Goal: Check status: Check status

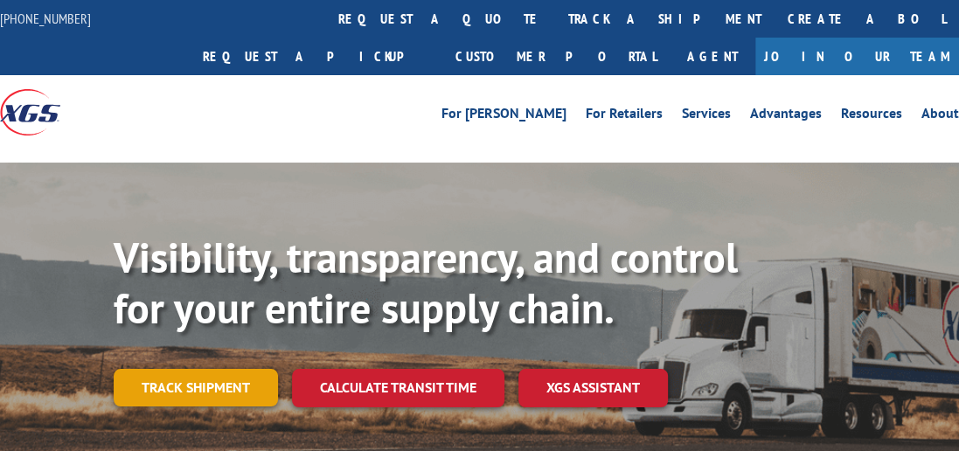
click at [205, 369] on link "Track shipment" at bounding box center [196, 387] width 164 height 37
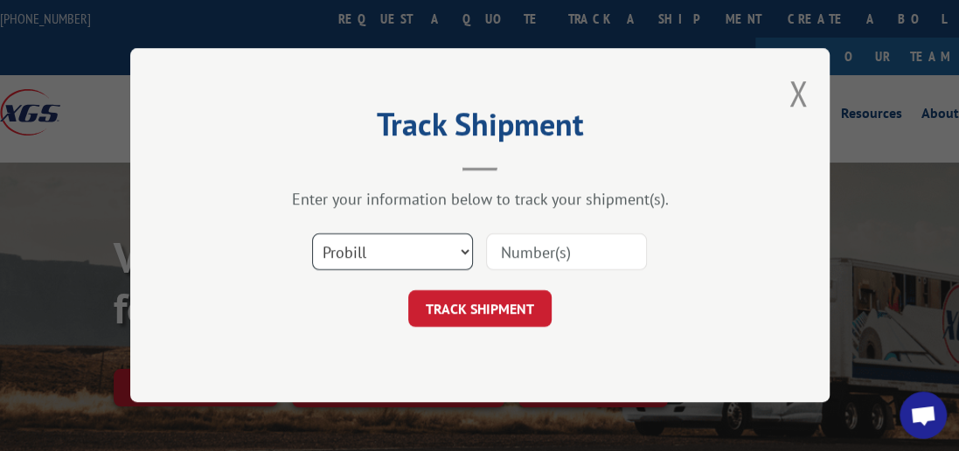
click at [462, 254] on select "Select category... Probill BOL PO" at bounding box center [392, 252] width 161 height 37
select select "bol"
click at [312, 234] on select "Select category... Probill BOL PO" at bounding box center [392, 252] width 161 height 37
click at [551, 255] on input at bounding box center [566, 252] width 161 height 37
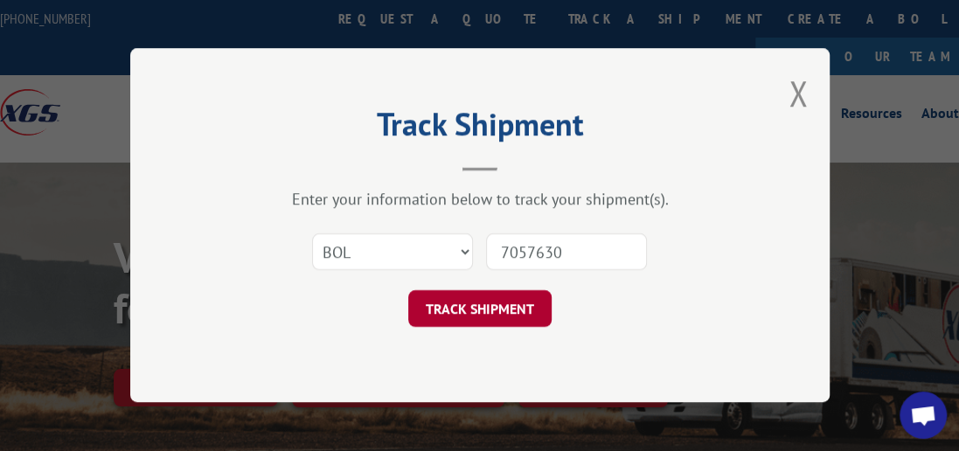
type input "7057630"
click at [512, 315] on button "TRACK SHIPMENT" at bounding box center [479, 309] width 143 height 37
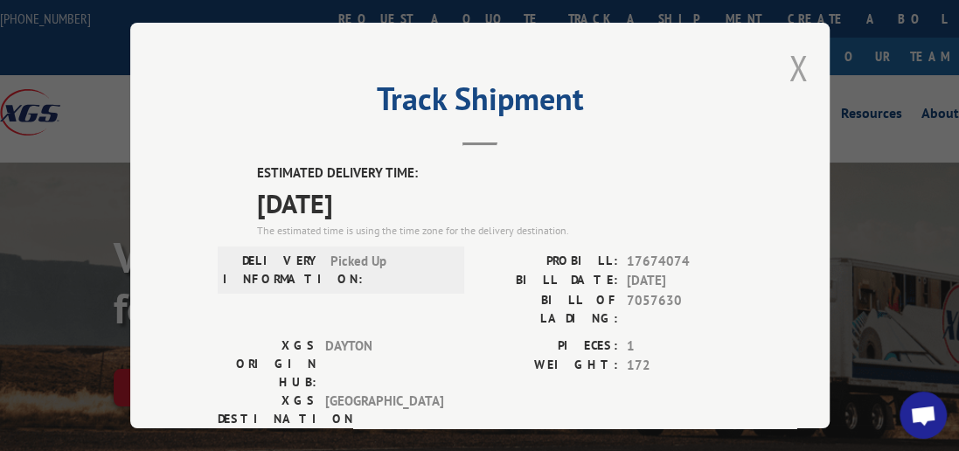
click at [791, 65] on button "Close modal" at bounding box center [798, 68] width 19 height 46
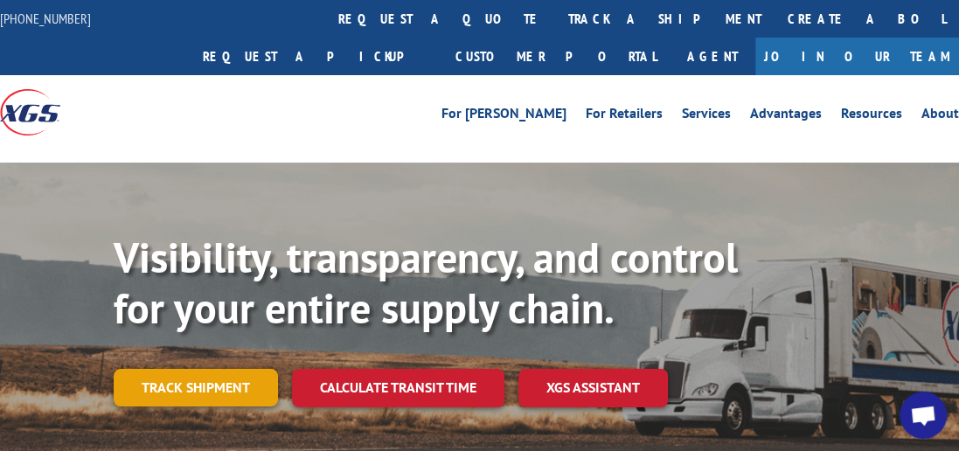
click at [238, 369] on link "Track shipment" at bounding box center [196, 387] width 164 height 37
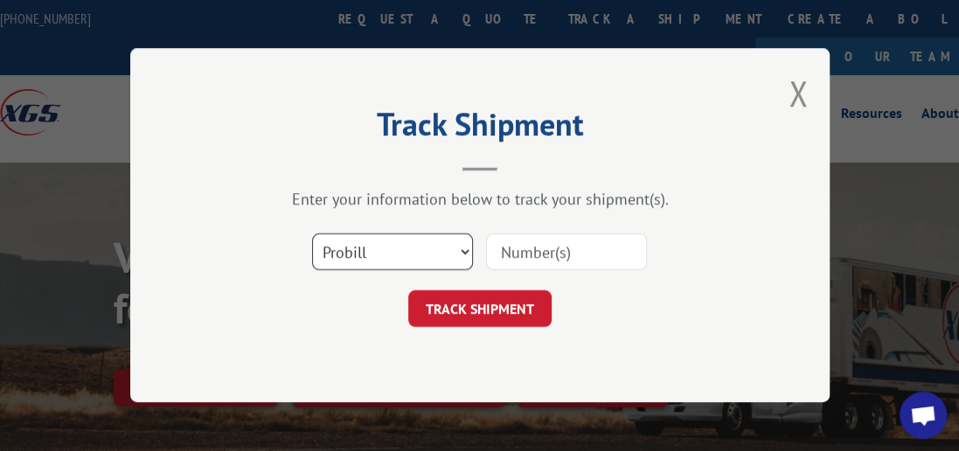
drag, startPoint x: 466, startPoint y: 249, endPoint x: 453, endPoint y: 249, distance: 13.1
click at [466, 249] on select "Select category... Probill BOL PO" at bounding box center [392, 252] width 161 height 37
select select "bol"
click at [312, 234] on select "Select category... Probill BOL PO" at bounding box center [392, 252] width 161 height 37
click at [527, 259] on input at bounding box center [566, 252] width 161 height 37
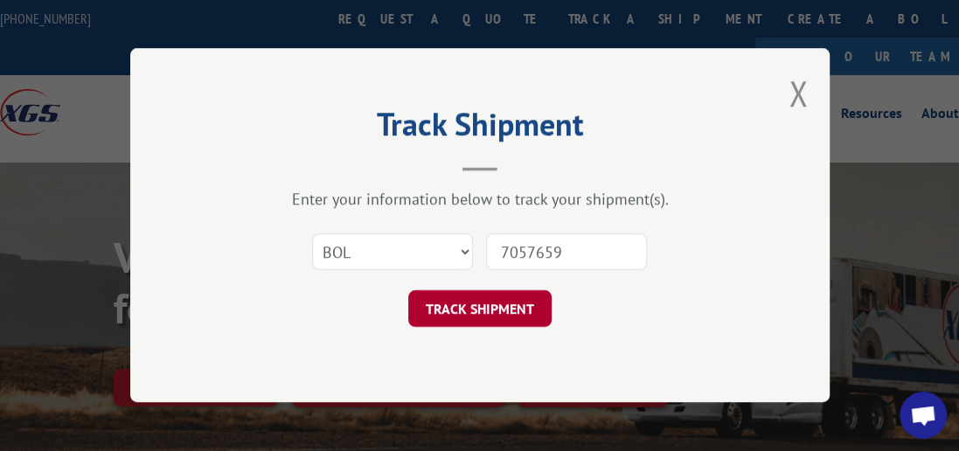
type input "7057659"
click at [442, 299] on button "TRACK SHIPMENT" at bounding box center [479, 309] width 143 height 37
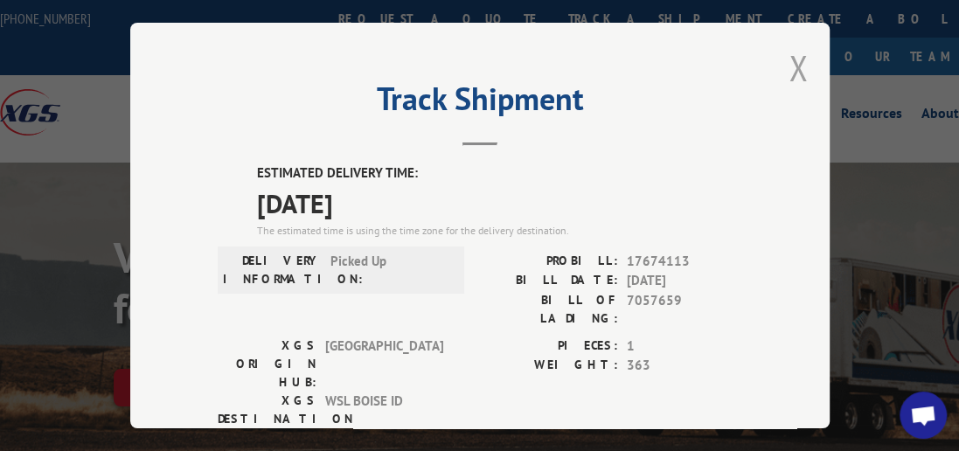
click at [794, 59] on button "Close modal" at bounding box center [798, 68] width 19 height 46
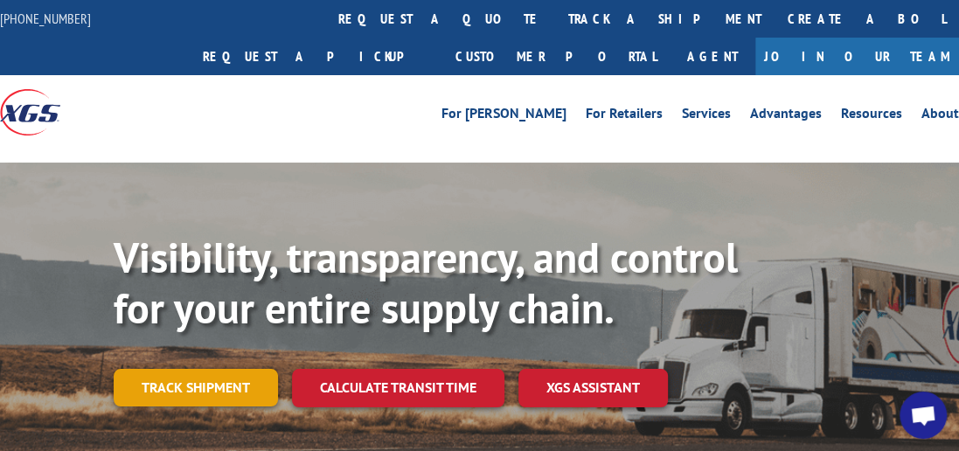
click at [216, 369] on link "Track shipment" at bounding box center [196, 387] width 164 height 37
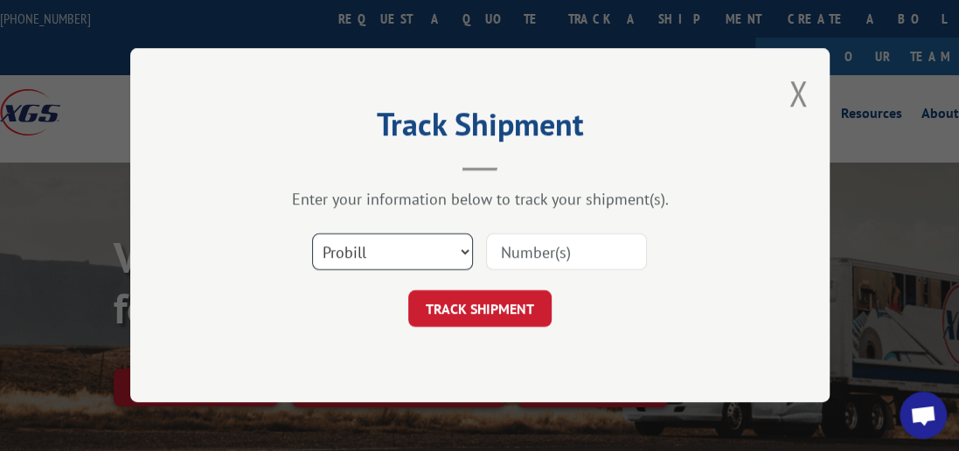
drag, startPoint x: 464, startPoint y: 250, endPoint x: 451, endPoint y: 252, distance: 13.2
click at [464, 250] on select "Select category... Probill BOL PO" at bounding box center [392, 252] width 161 height 37
select select "bol"
click at [312, 234] on select "Select category... Probill BOL PO" at bounding box center [392, 252] width 161 height 37
click at [517, 248] on input at bounding box center [566, 252] width 161 height 37
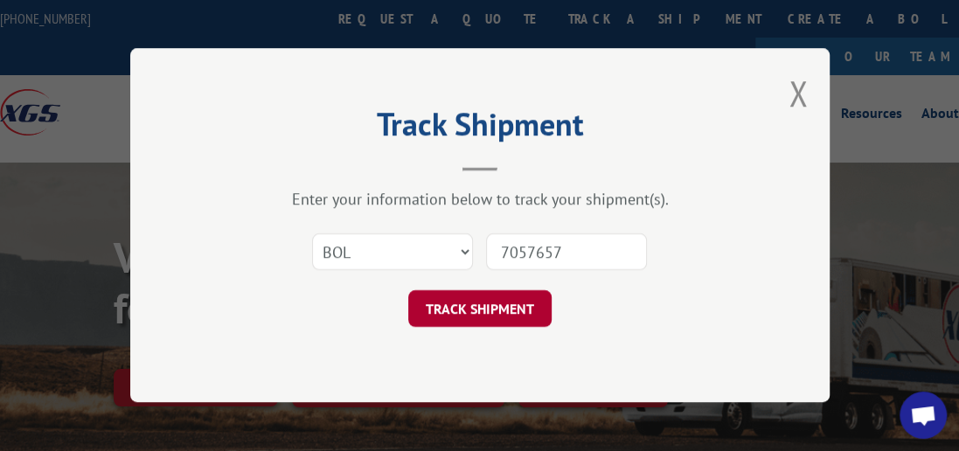
type input "7057657"
click at [496, 301] on button "TRACK SHIPMENT" at bounding box center [479, 309] width 143 height 37
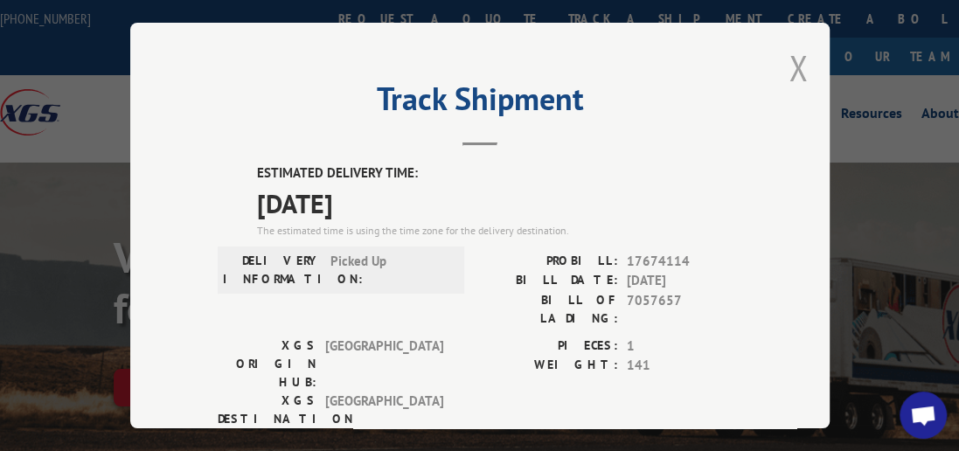
click at [796, 56] on button "Close modal" at bounding box center [798, 68] width 19 height 46
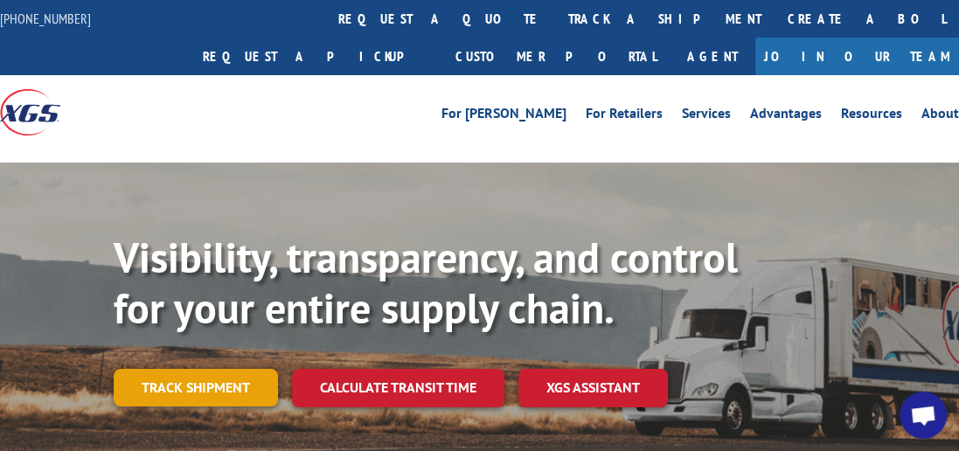
click at [204, 369] on link "Track shipment" at bounding box center [196, 387] width 164 height 37
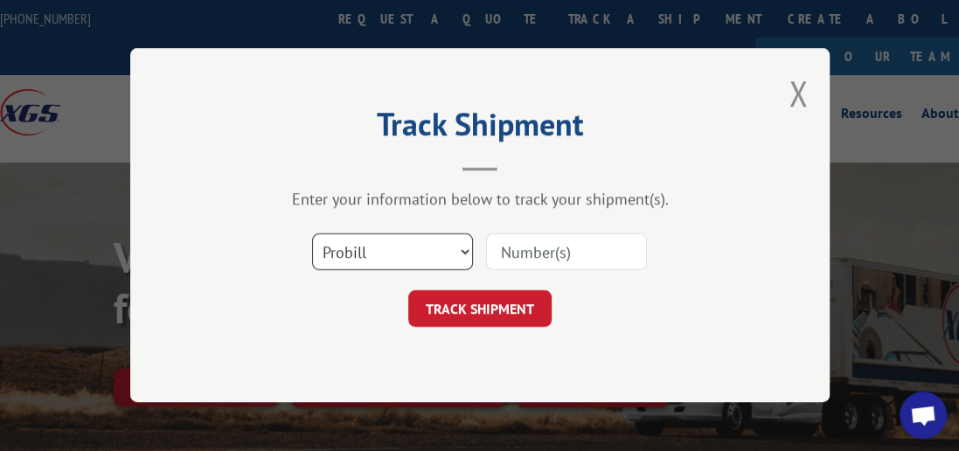
click at [464, 251] on select "Select category... Probill BOL PO" at bounding box center [392, 252] width 161 height 37
select select "bol"
click at [312, 234] on select "Select category... Probill BOL PO" at bounding box center [392, 252] width 161 height 37
click at [571, 250] on input at bounding box center [566, 252] width 161 height 37
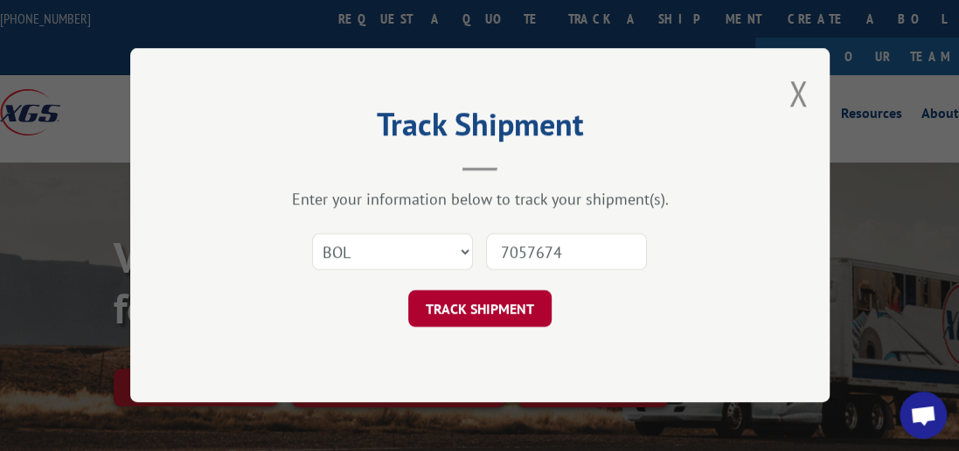
type input "7057674"
click at [429, 307] on button "TRACK SHIPMENT" at bounding box center [479, 309] width 143 height 37
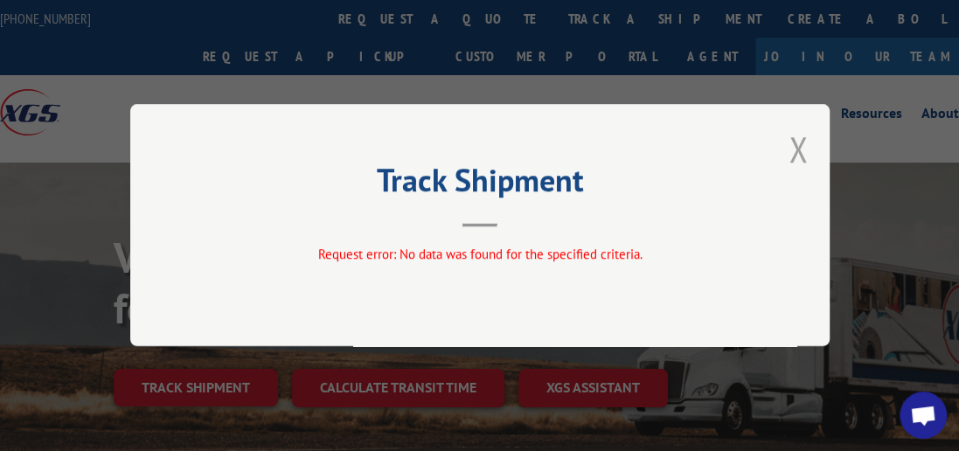
click at [792, 143] on button "Close modal" at bounding box center [798, 149] width 19 height 46
